Goal: Check status: Check status

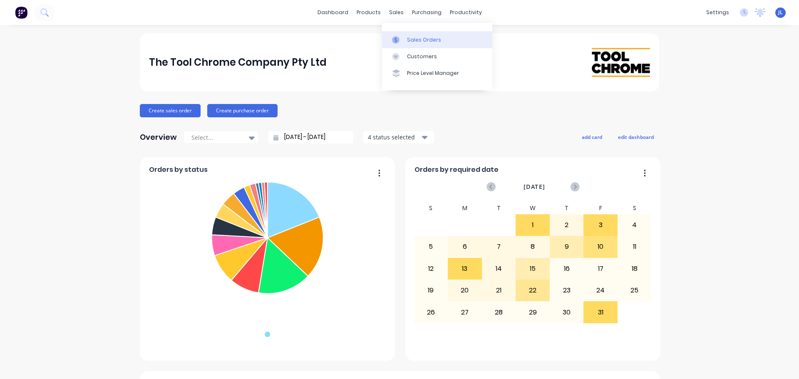
click at [400, 37] on div at bounding box center [398, 39] width 12 height 7
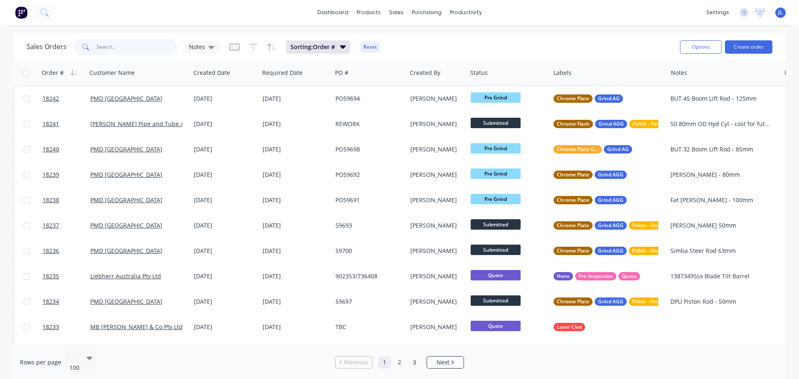
click at [97, 49] on input "text" at bounding box center [137, 47] width 81 height 17
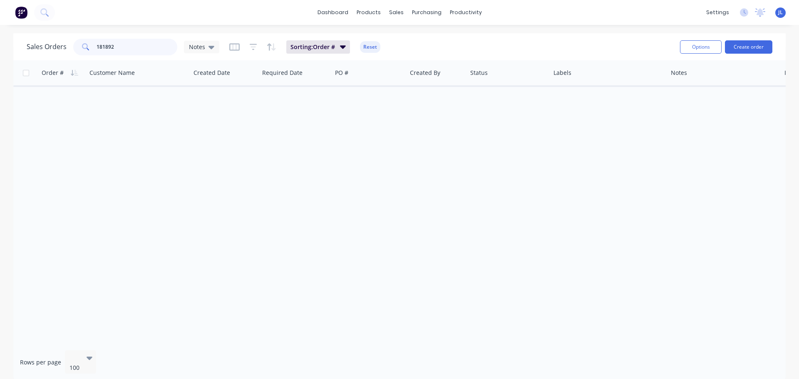
drag, startPoint x: 133, startPoint y: 50, endPoint x: 65, endPoint y: 50, distance: 68.3
click at [65, 50] on div "Sales Orders 181892 Notes" at bounding box center [123, 47] width 193 height 17
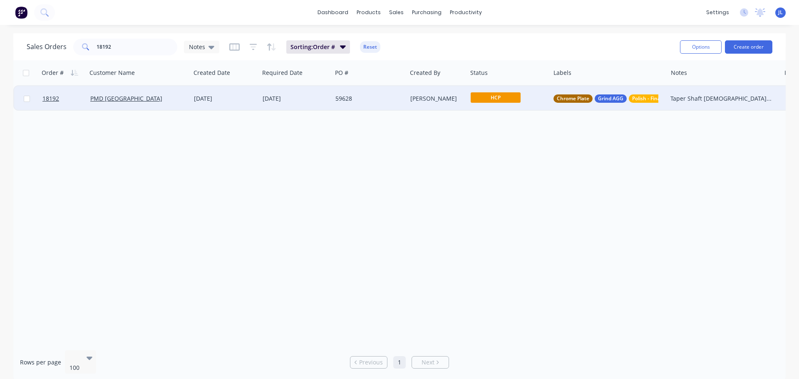
click at [518, 98] on span "HCP" at bounding box center [496, 97] width 50 height 10
click at [505, 226] on button "Final Grind" at bounding box center [514, 230] width 86 height 15
click at [146, 41] on input "18192" at bounding box center [137, 47] width 81 height 17
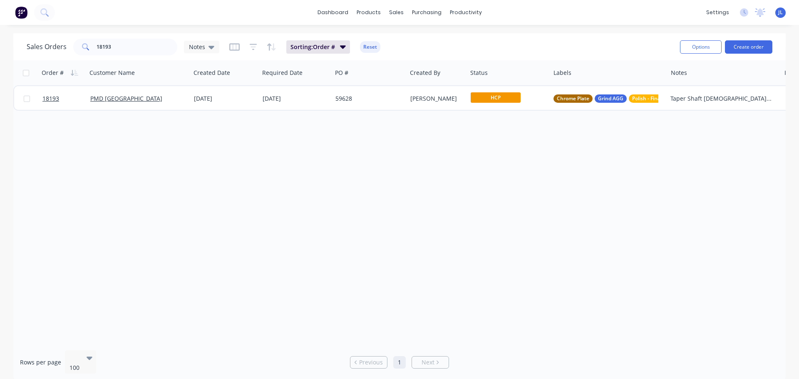
click at [498, 101] on span "HCP" at bounding box center [496, 97] width 50 height 10
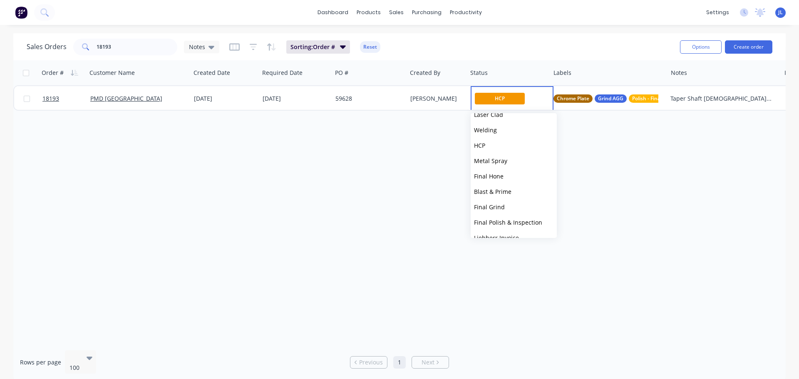
scroll to position [205, 0]
click at [509, 153] on button "Final Grind" at bounding box center [514, 149] width 86 height 15
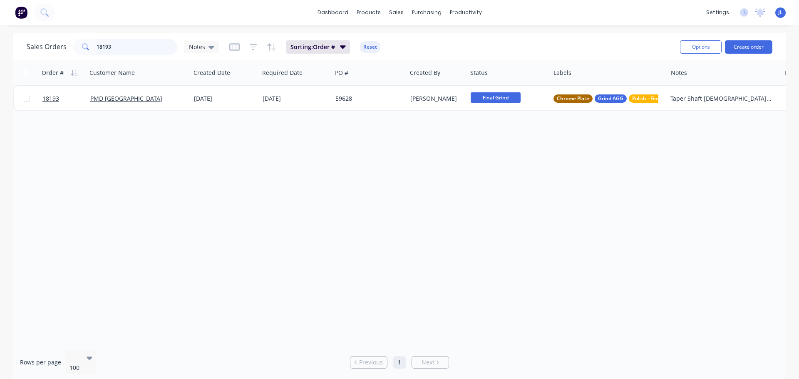
click at [122, 51] on input "18193" at bounding box center [137, 47] width 81 height 17
click at [107, 47] on input "18193" at bounding box center [137, 47] width 81 height 17
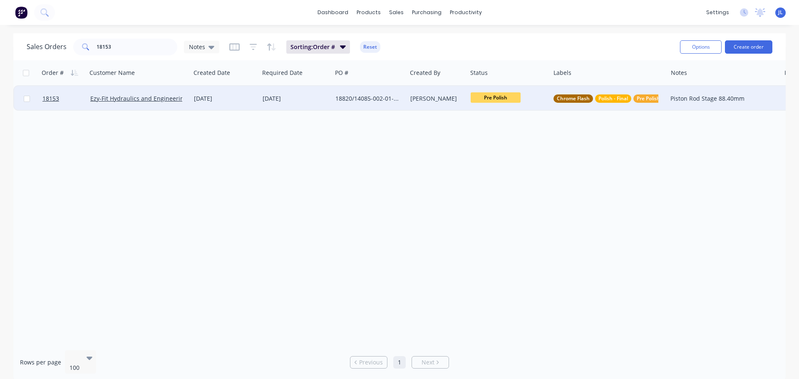
click at [493, 102] on span "Pre Polish" at bounding box center [496, 97] width 50 height 10
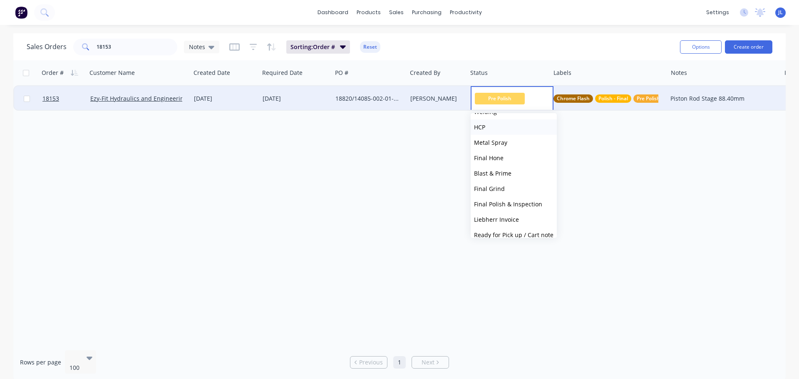
click at [490, 127] on button "HCP" at bounding box center [514, 126] width 86 height 15
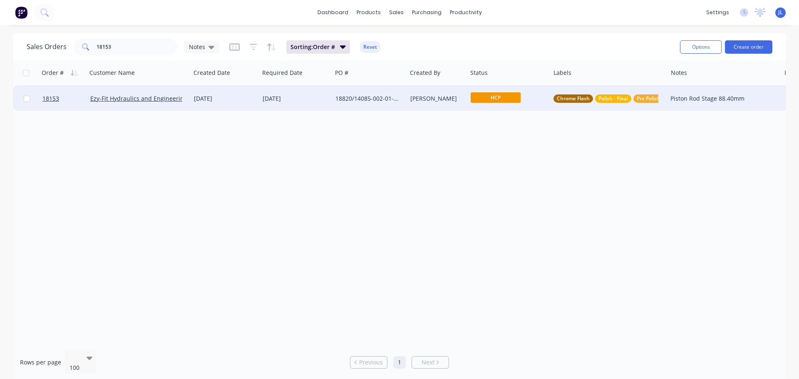
click at [506, 99] on span "HCP" at bounding box center [496, 97] width 50 height 10
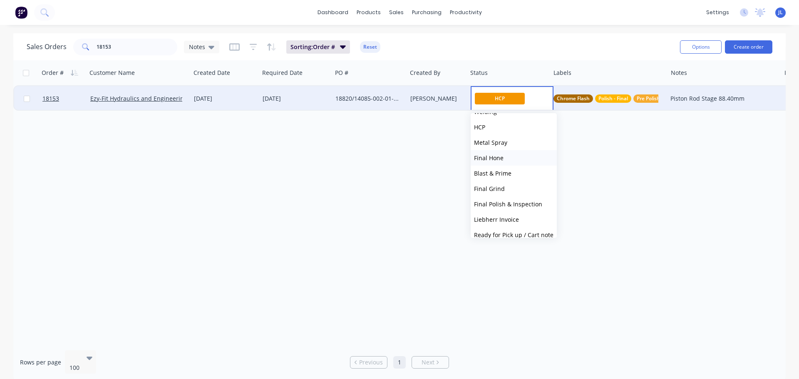
click at [505, 202] on span "Final Polish & Inspection" at bounding box center [508, 204] width 68 height 8
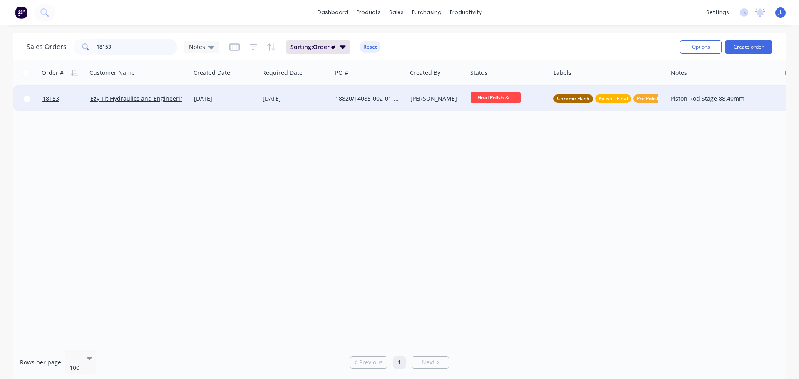
click at [113, 50] on input "18153" at bounding box center [137, 47] width 81 height 17
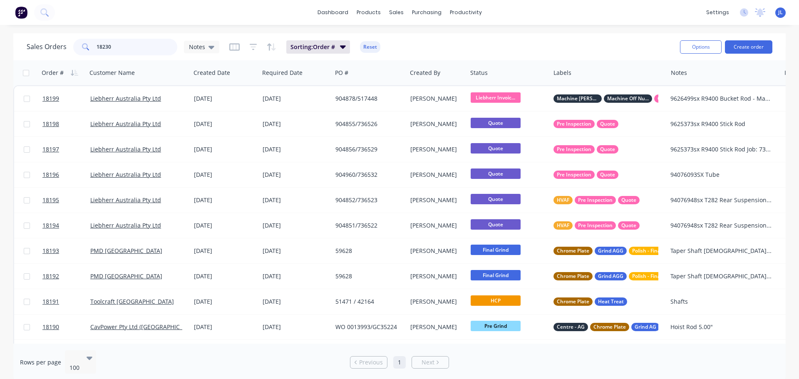
type input "18230"
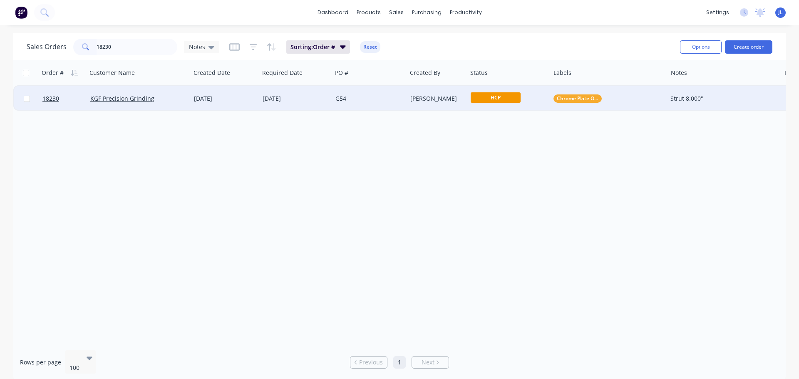
click at [501, 95] on span "HCP" at bounding box center [496, 97] width 50 height 10
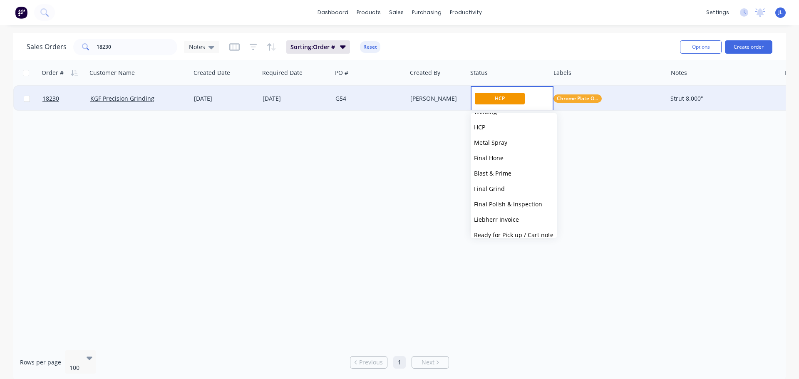
scroll to position [205, 0]
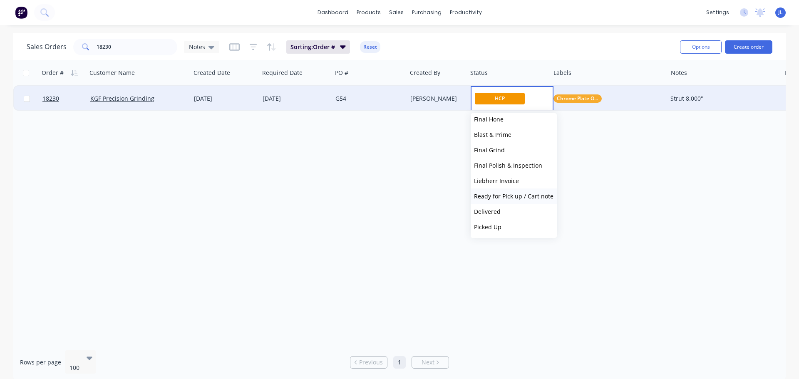
click at [517, 196] on span "Ready for Pick up / Cart note" at bounding box center [514, 196] width 80 height 8
